Goal: Information Seeking & Learning: Learn about a topic

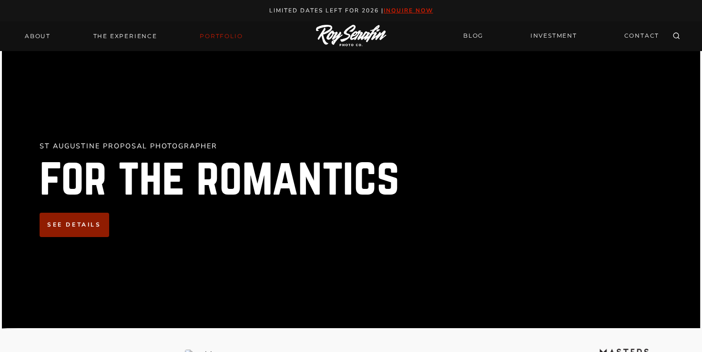
click at [217, 33] on link "Portfolio" at bounding box center [221, 36] width 54 height 13
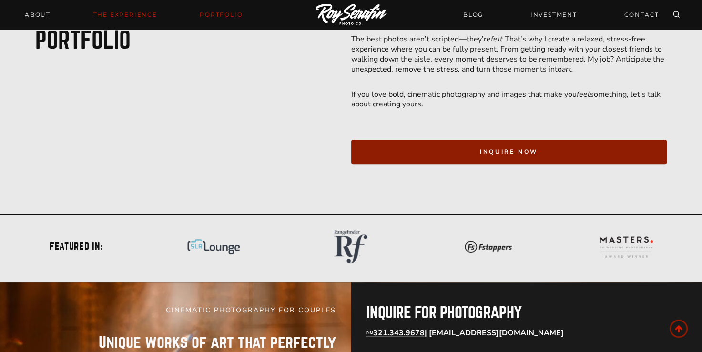
scroll to position [525, 0]
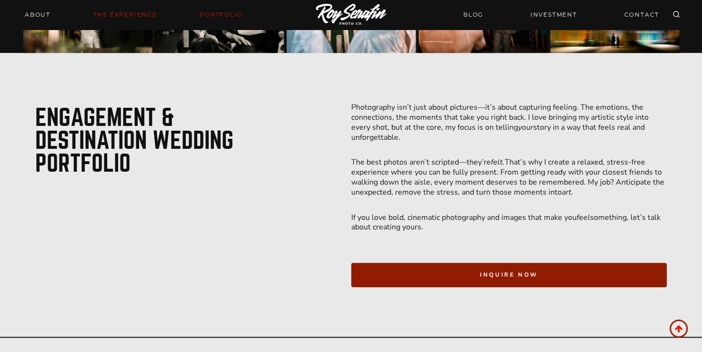
click at [132, 15] on link "THE EXPERIENCE" at bounding box center [125, 14] width 75 height 13
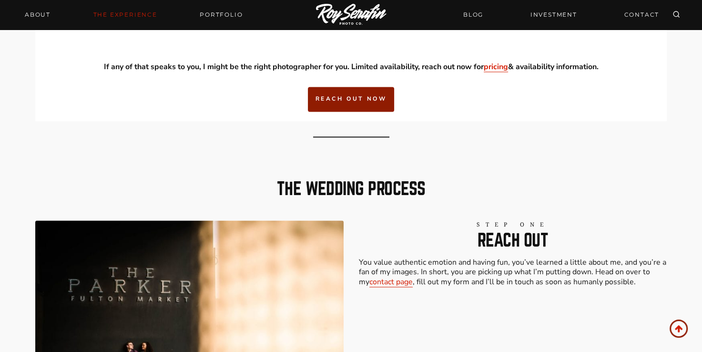
scroll to position [1431, 0]
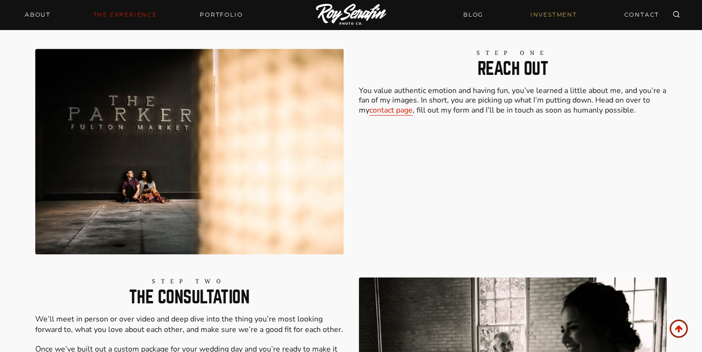
click at [540, 18] on link "INVESTMENT" at bounding box center [554, 14] width 58 height 17
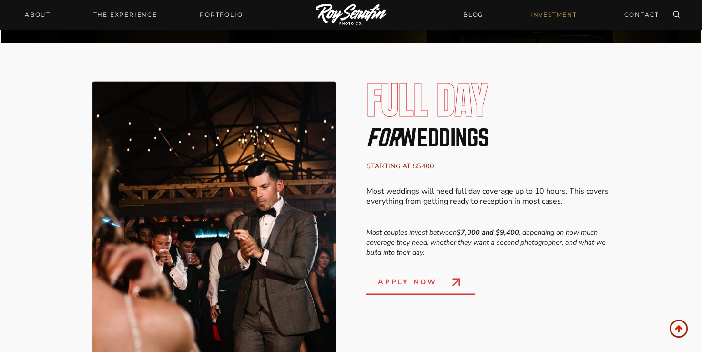
scroll to position [1335, 0]
